Goal: Information Seeking & Learning: Stay updated

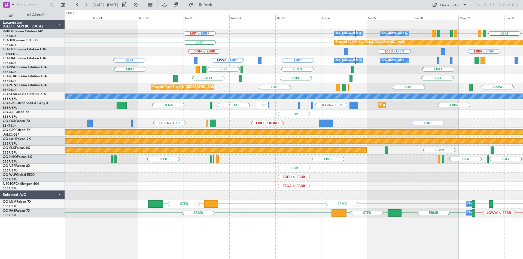
click at [522, 134] on div "EBKT LFTH EBBR // EBKT LFSN LFMT EBKT LFMT A/C Unavailable [GEOGRAPHIC_DATA]-[G…" at bounding box center [261, 135] width 523 height 250
click at [140, 4] on button at bounding box center [135, 5] width 9 height 9
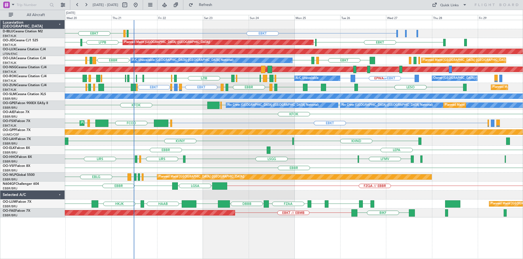
click at [95, 135] on div "EBKT EBKT EGJJ EBKT LFPB EBKT LFPB Planned Maint [GEOGRAPHIC_DATA] ([GEOGRAPHIC…" at bounding box center [293, 119] width 457 height 198
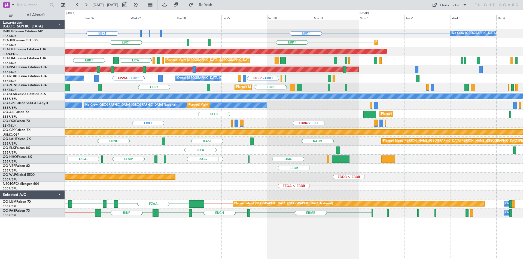
click at [157, 141] on div "KALN [GEOGRAPHIC_DATA] KHND Planned [GEOGRAPHIC_DATA][PERSON_NAME]-[GEOGRAPHIC_…" at bounding box center [293, 141] width 457 height 9
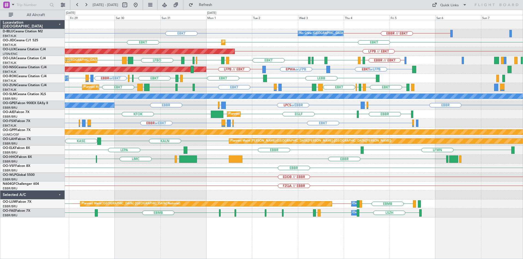
click at [202, 142] on div "Planned Maint [PERSON_NAME]-[GEOGRAPHIC_DATA][PERSON_NAME] ([GEOGRAPHIC_DATA][P…" at bounding box center [293, 141] width 457 height 9
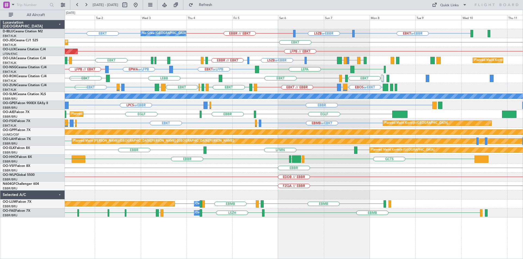
click at [69, 140] on div "KALN Planned [GEOGRAPHIC_DATA][PERSON_NAME]-[GEOGRAPHIC_DATA][PERSON_NAME] ([GE…" at bounding box center [293, 141] width 457 height 9
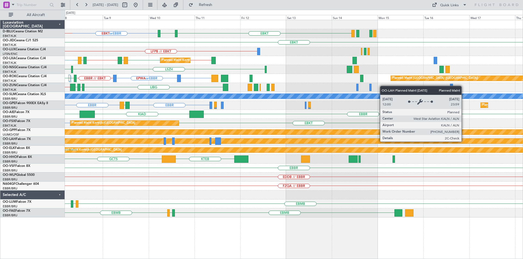
click at [151, 142] on div "Planned Maint [PERSON_NAME]-[GEOGRAPHIC_DATA][PERSON_NAME] ([GEOGRAPHIC_DATA][P…" at bounding box center [369, 141] width 1220 height 5
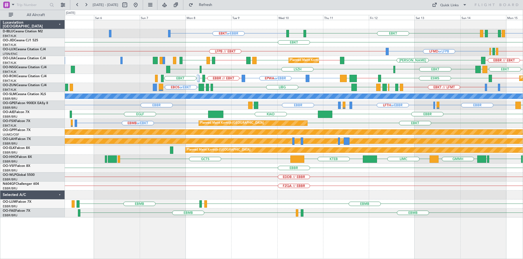
click at [322, 168] on div "EBBR" at bounding box center [293, 168] width 457 height 9
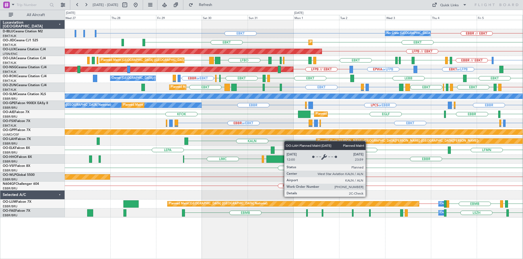
click at [317, 137] on div "Planned Maint [PERSON_NAME]-[GEOGRAPHIC_DATA][PERSON_NAME] ([GEOGRAPHIC_DATA][P…" at bounding box center [293, 141] width 457 height 9
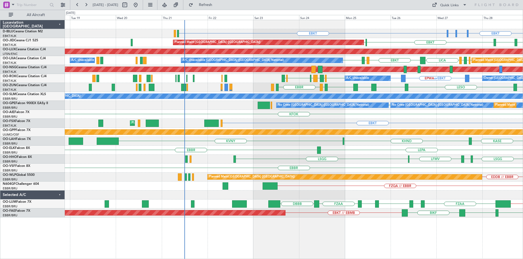
click at [361, 129] on div "EBKT EHAM or EBKT ELLX or EBKT EBKT Planned Maint [GEOGRAPHIC_DATA] ([GEOGRAPHI…" at bounding box center [293, 119] width 457 height 198
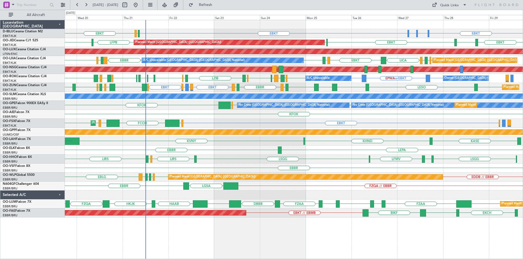
click at [253, 140] on div "KASE KHND KVNY [GEOGRAPHIC_DATA] KIAD" at bounding box center [293, 141] width 457 height 9
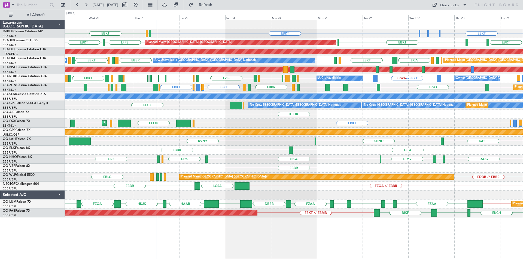
click at [118, 145] on div "KHND KVNY [GEOGRAPHIC_DATA] KALN" at bounding box center [293, 141] width 457 height 9
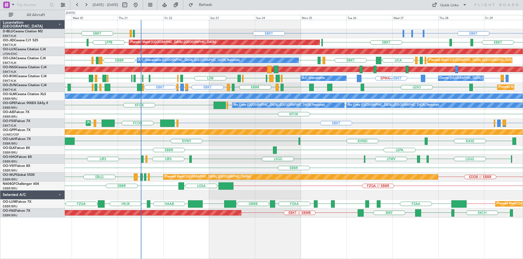
click at [311, 143] on div "KVNY [GEOGRAPHIC_DATA] KHND [GEOGRAPHIC_DATA]" at bounding box center [293, 141] width 457 height 9
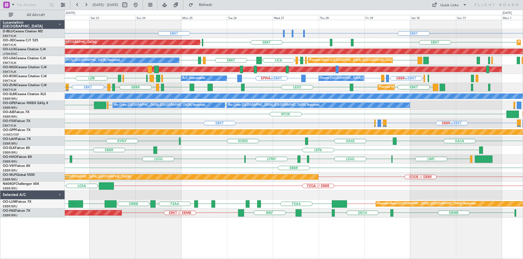
click at [330, 144] on div "KVNY [GEOGRAPHIC_DATA] KHND KALN Planned [GEOGRAPHIC_DATA][PERSON_NAME]-[GEOGRA…" at bounding box center [293, 141] width 457 height 9
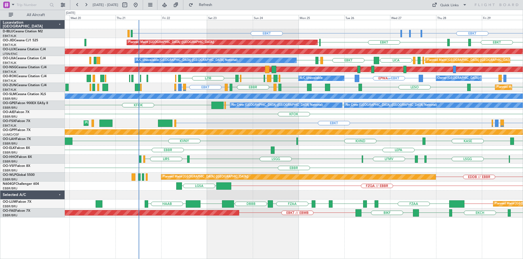
click at [322, 142] on div "KVNY [GEOGRAPHIC_DATA] KHND KALN" at bounding box center [293, 141] width 457 height 9
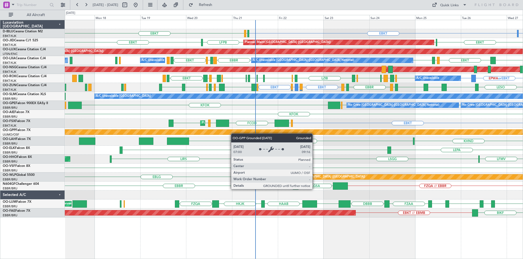
click at [229, 133] on div "EBKT EGJJ EBKT ELLX or EBKT EHAM or EBKT EBKT Planned Maint [GEOGRAPHIC_DATA] (…" at bounding box center [293, 119] width 457 height 198
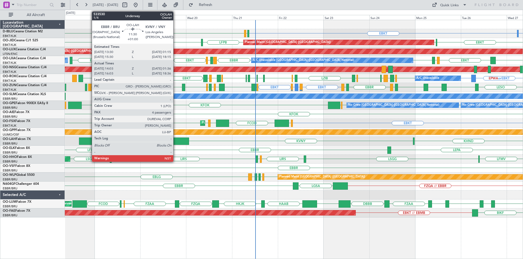
click at [176, 142] on div at bounding box center [178, 141] width 22 height 7
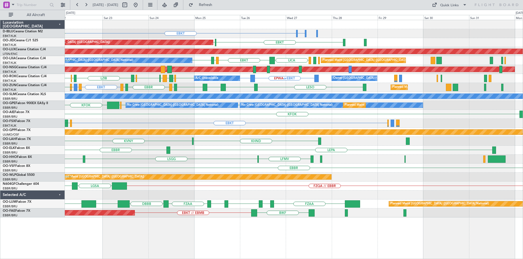
click at [209, 143] on div "KVNY KHND Planned [GEOGRAPHIC_DATA][PERSON_NAME]-[GEOGRAPHIC_DATA][PERSON_NAME]…" at bounding box center [293, 141] width 457 height 9
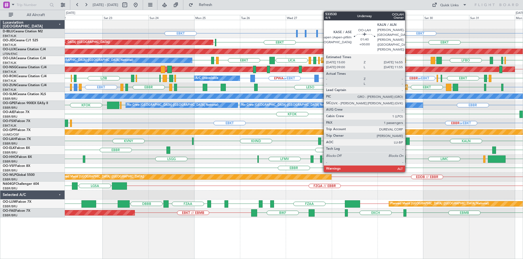
click at [407, 142] on div at bounding box center [407, 141] width 4 height 7
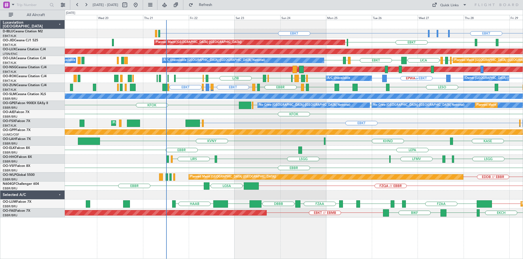
click at [303, 116] on div "KFOK" at bounding box center [293, 114] width 457 height 9
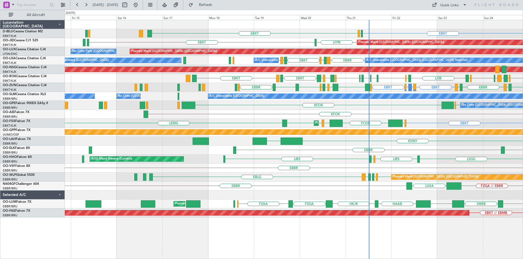
click at [315, 118] on div "KFOK" at bounding box center [293, 114] width 457 height 9
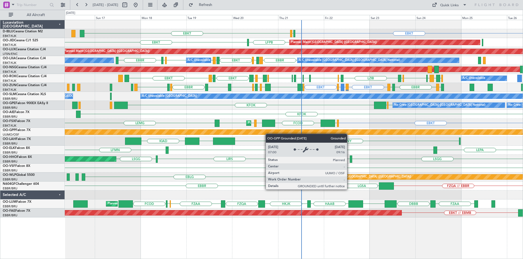
click at [242, 131] on div "EBKT EGJJ EBKT LFPB EBKT Planned Maint [GEOGRAPHIC_DATA] ([GEOGRAPHIC_DATA]) Pl…" at bounding box center [293, 119] width 457 height 198
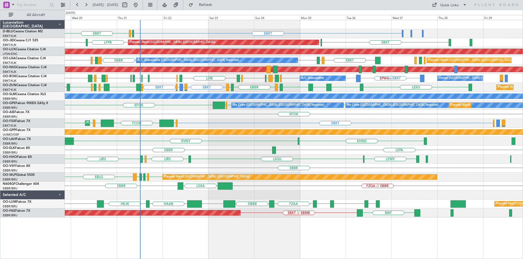
click at [225, 141] on div "KVNY KHND KIAD [GEOGRAPHIC_DATA]" at bounding box center [293, 141] width 457 height 9
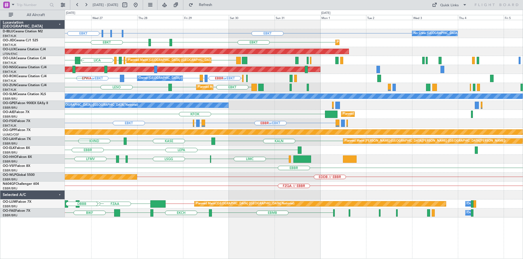
click at [50, 143] on div "EBKT EHAM or EBKT ELLX or EBKT EBKT No Crew [GEOGRAPHIC_DATA] (Brussels Nationa…" at bounding box center [261, 135] width 523 height 250
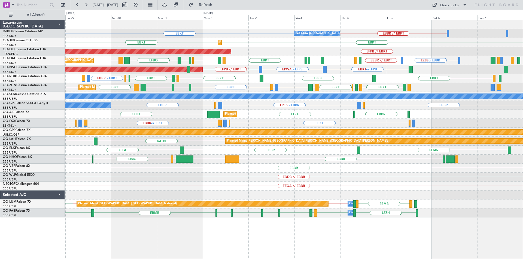
click at [317, 149] on div "EBKT EBBR // EBKT No Crew [GEOGRAPHIC_DATA] (Brussels National) ELLX or EBKT EH…" at bounding box center [293, 119] width 457 height 198
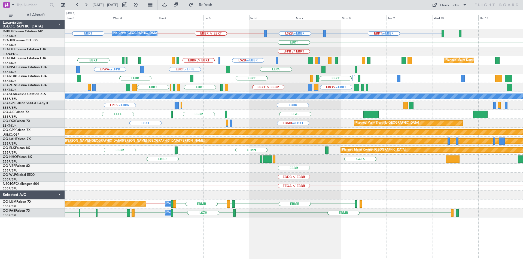
click at [245, 200] on div "EBKT LSZB or EBBR EBBR // EBKT EBKT or EBBR No Crew [GEOGRAPHIC_DATA] (Brussels…" at bounding box center [293, 119] width 457 height 198
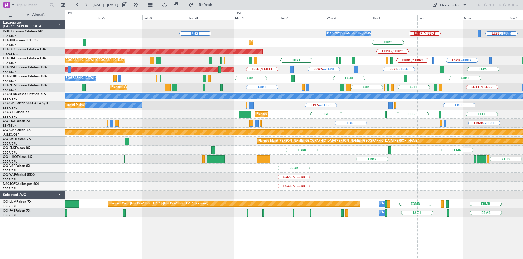
click at [376, 232] on div "EBKT LSZB or EBBR EBBR // EBKT No Crew [GEOGRAPHIC_DATA] (Brussels National) EB…" at bounding box center [294, 139] width 458 height 239
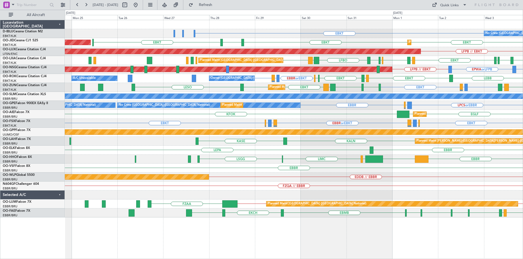
click at [247, 177] on div "EDDB // EBBR Planned Maint [GEOGRAPHIC_DATA] ([GEOGRAPHIC_DATA])" at bounding box center [293, 177] width 457 height 9
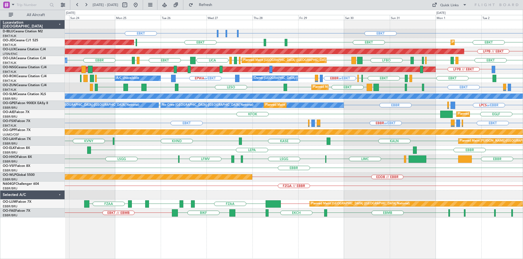
click at [142, 161] on div "EBBR KTEB [GEOGRAPHIC_DATA] LIMC [GEOGRAPHIC_DATA] [GEOGRAPHIC_DATA] [GEOGRAPHI…" at bounding box center [293, 159] width 457 height 9
